Goal: Information Seeking & Learning: Learn about a topic

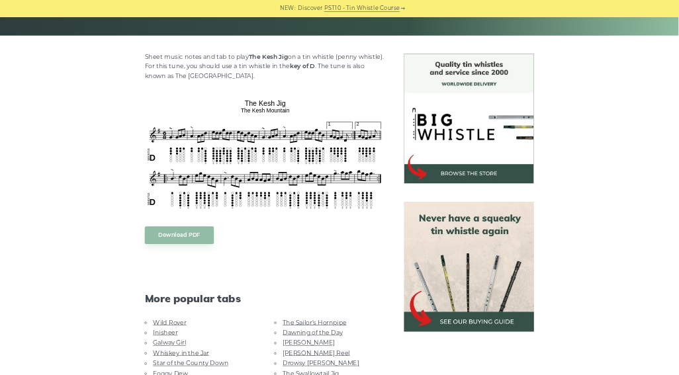
scroll to position [198, 0]
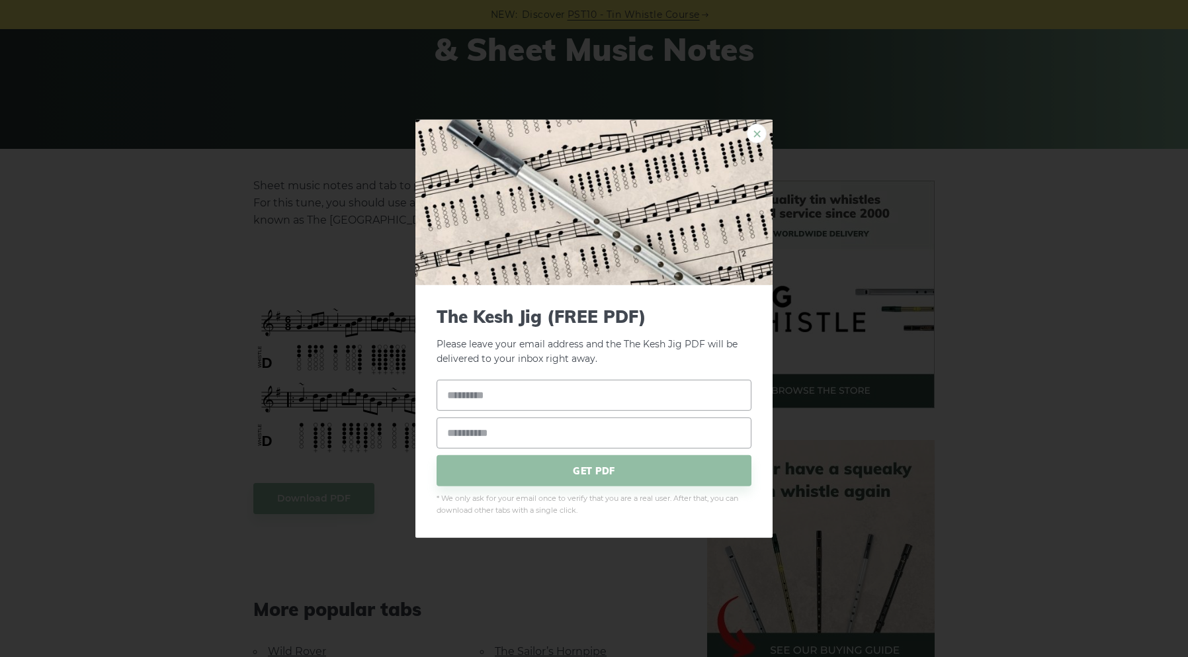
click at [759, 131] on link "×" at bounding box center [757, 133] width 20 height 20
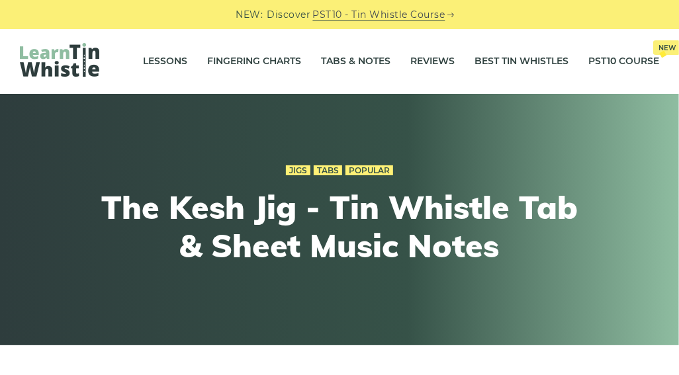
scroll to position [0, 0]
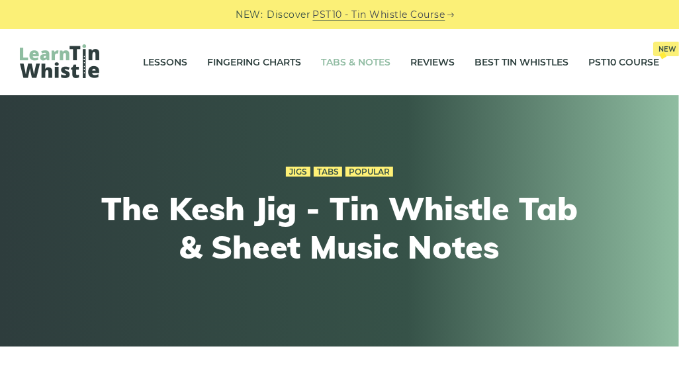
click at [351, 65] on link "Tabs & Notes" at bounding box center [355, 62] width 69 height 33
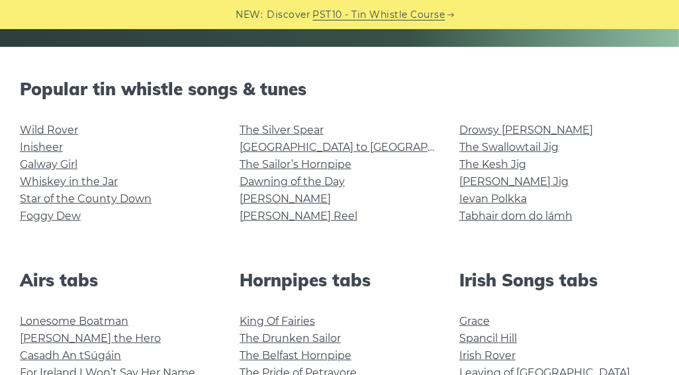
scroll to position [302, 0]
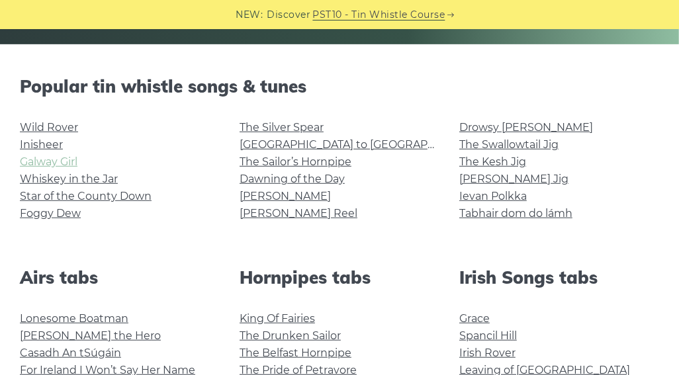
click at [60, 160] on link "Galway Girl" at bounding box center [49, 161] width 58 height 13
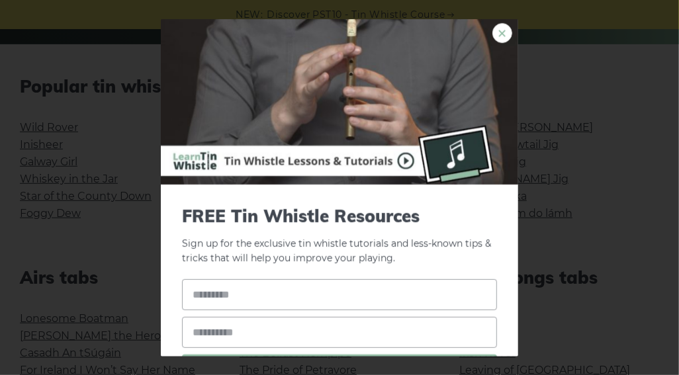
click at [502, 30] on link "×" at bounding box center [502, 32] width 20 height 20
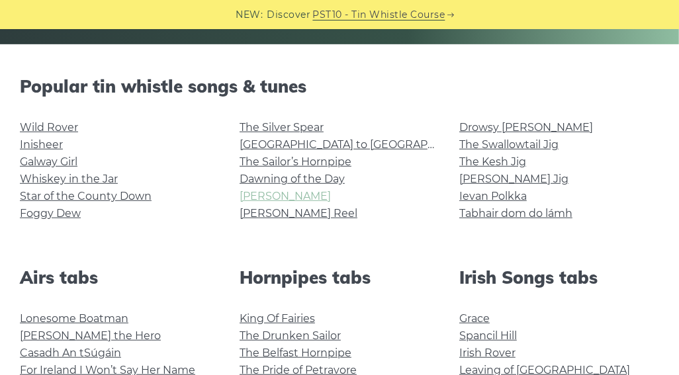
click at [270, 195] on link "[PERSON_NAME]" at bounding box center [284, 196] width 91 height 13
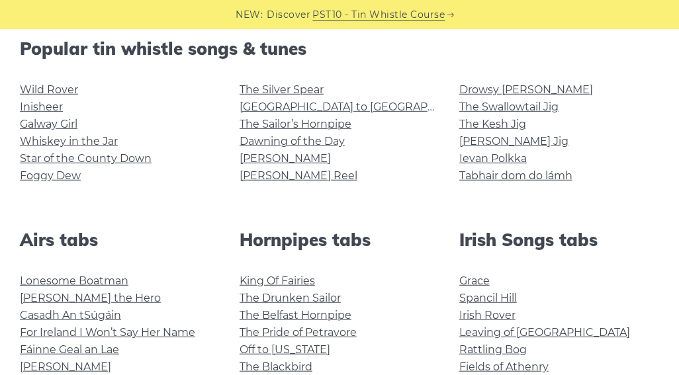
scroll to position [491, 0]
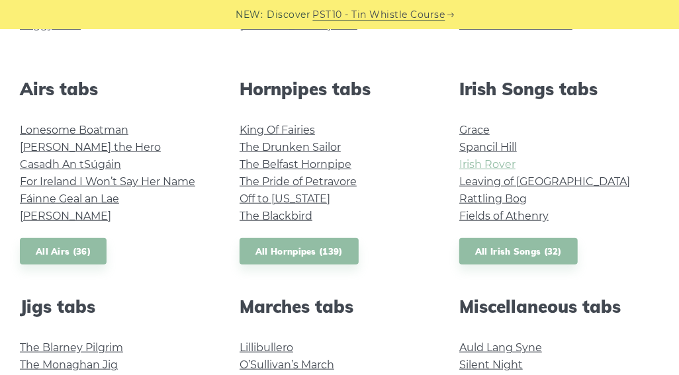
click at [485, 167] on link "Irish Rover" at bounding box center [487, 164] width 56 height 13
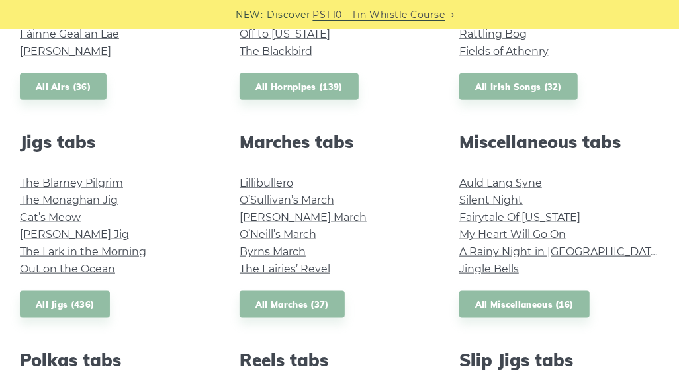
scroll to position [642, 0]
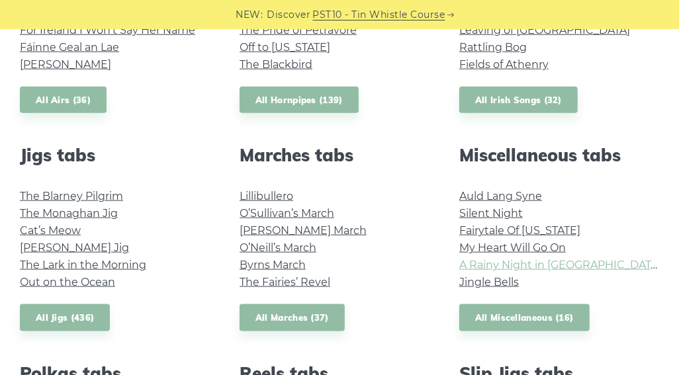
click at [475, 266] on link "A Rainy Night in [GEOGRAPHIC_DATA]" at bounding box center [560, 265] width 202 height 13
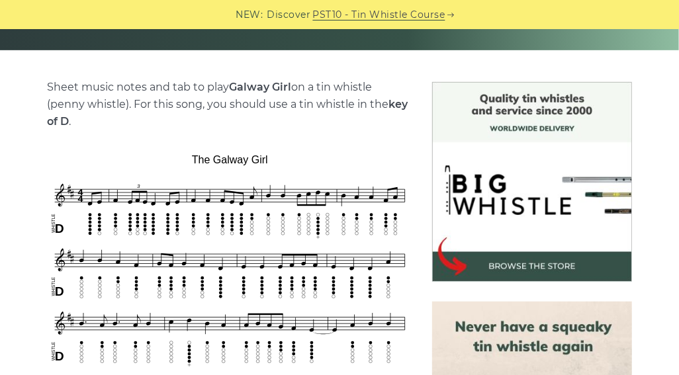
scroll to position [378, 0]
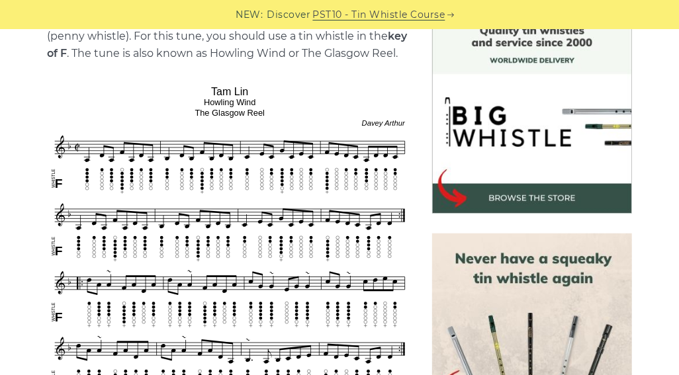
scroll to position [378, 0]
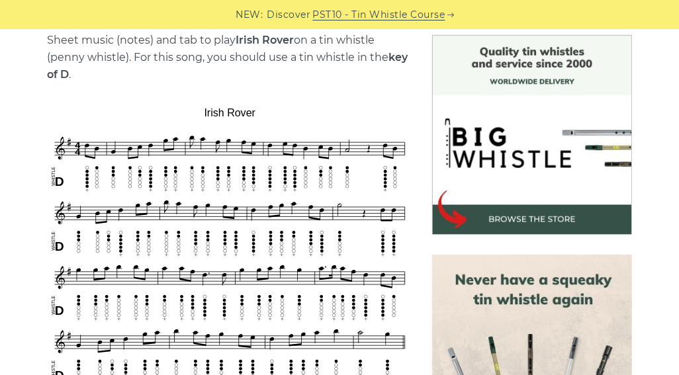
scroll to position [378, 0]
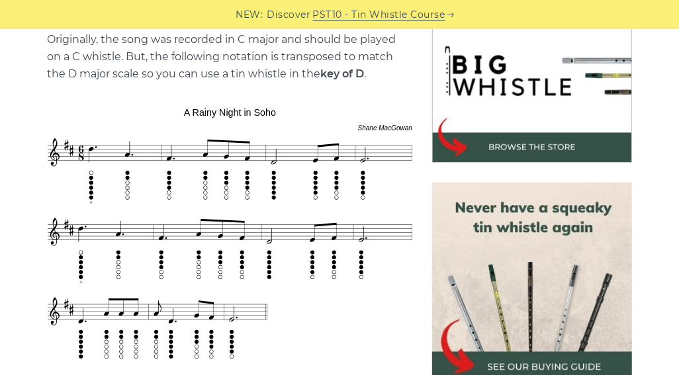
scroll to position [491, 0]
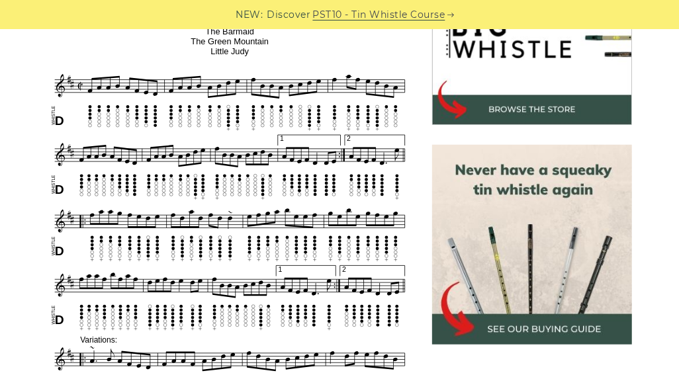
scroll to position [491, 0]
